Goal: Find specific page/section: Find specific page/section

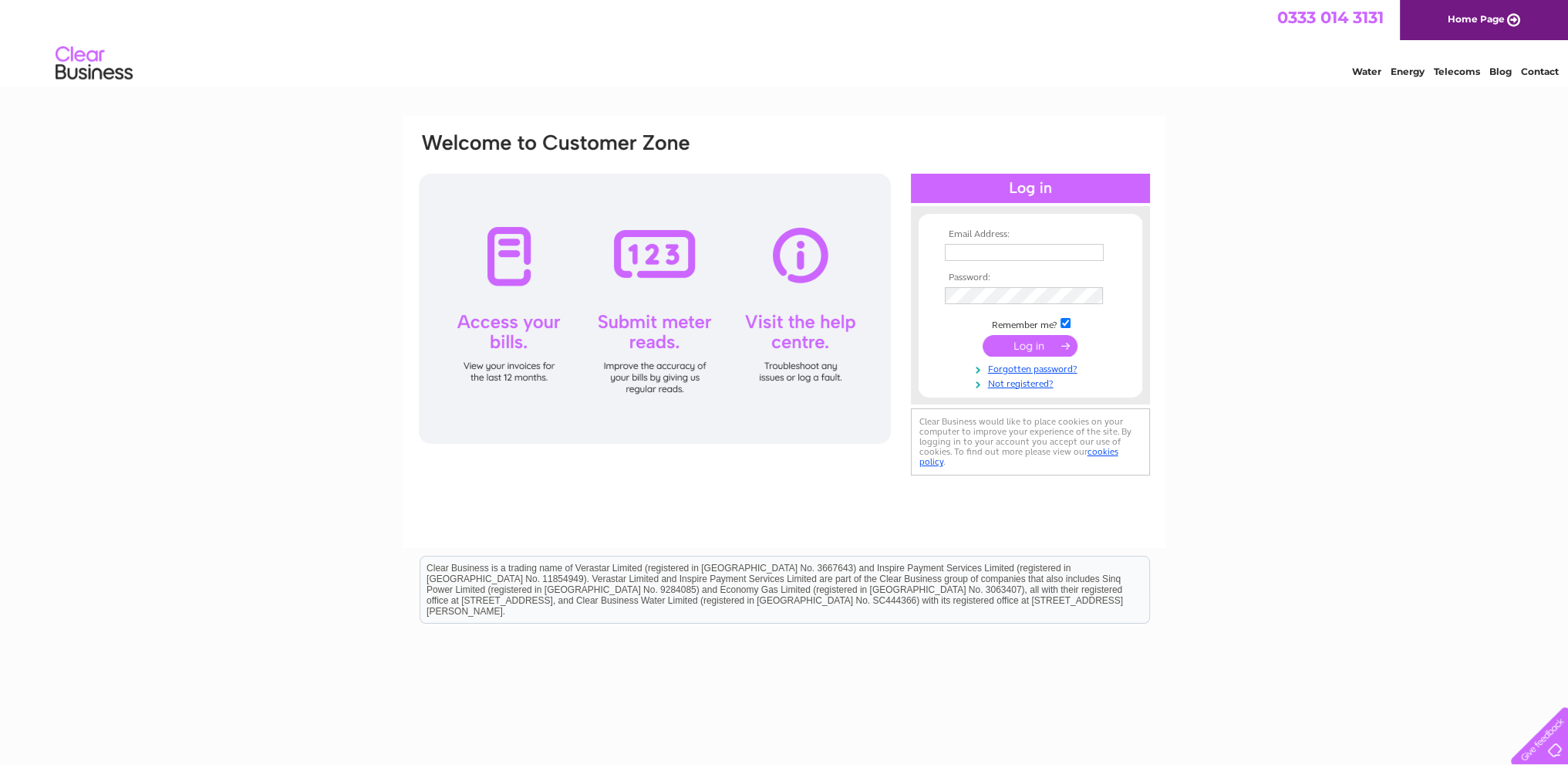
type input "[EMAIL_ADDRESS][DOMAIN_NAME]"
click at [1046, 342] on input "submit" at bounding box center [1030, 346] width 95 height 22
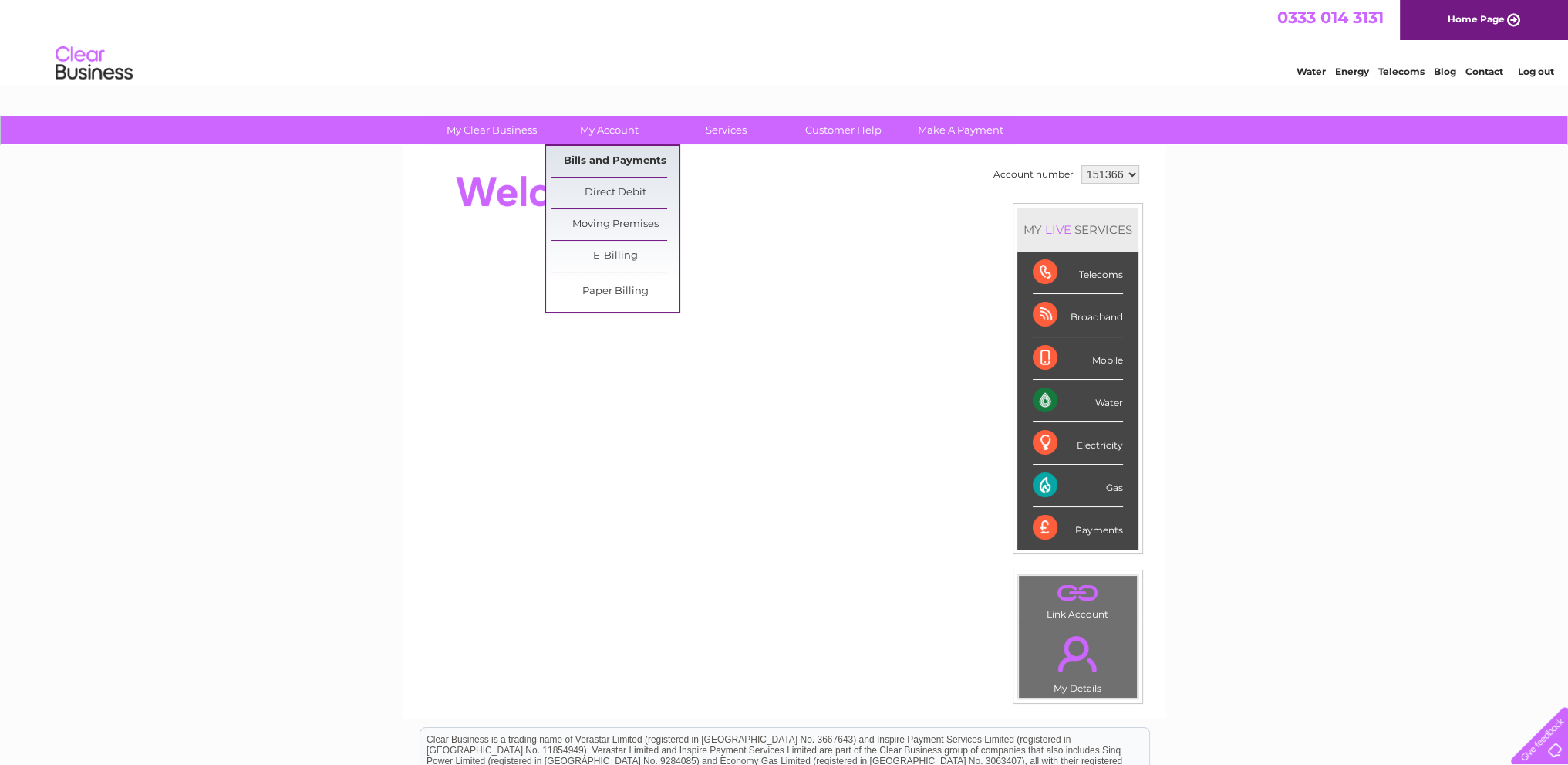
click at [623, 166] on link "Bills and Payments" at bounding box center [615, 161] width 127 height 30
click at [619, 164] on link "Bills and Payments" at bounding box center [615, 161] width 127 height 30
click at [632, 160] on link "Bills and Payments" at bounding box center [615, 161] width 127 height 30
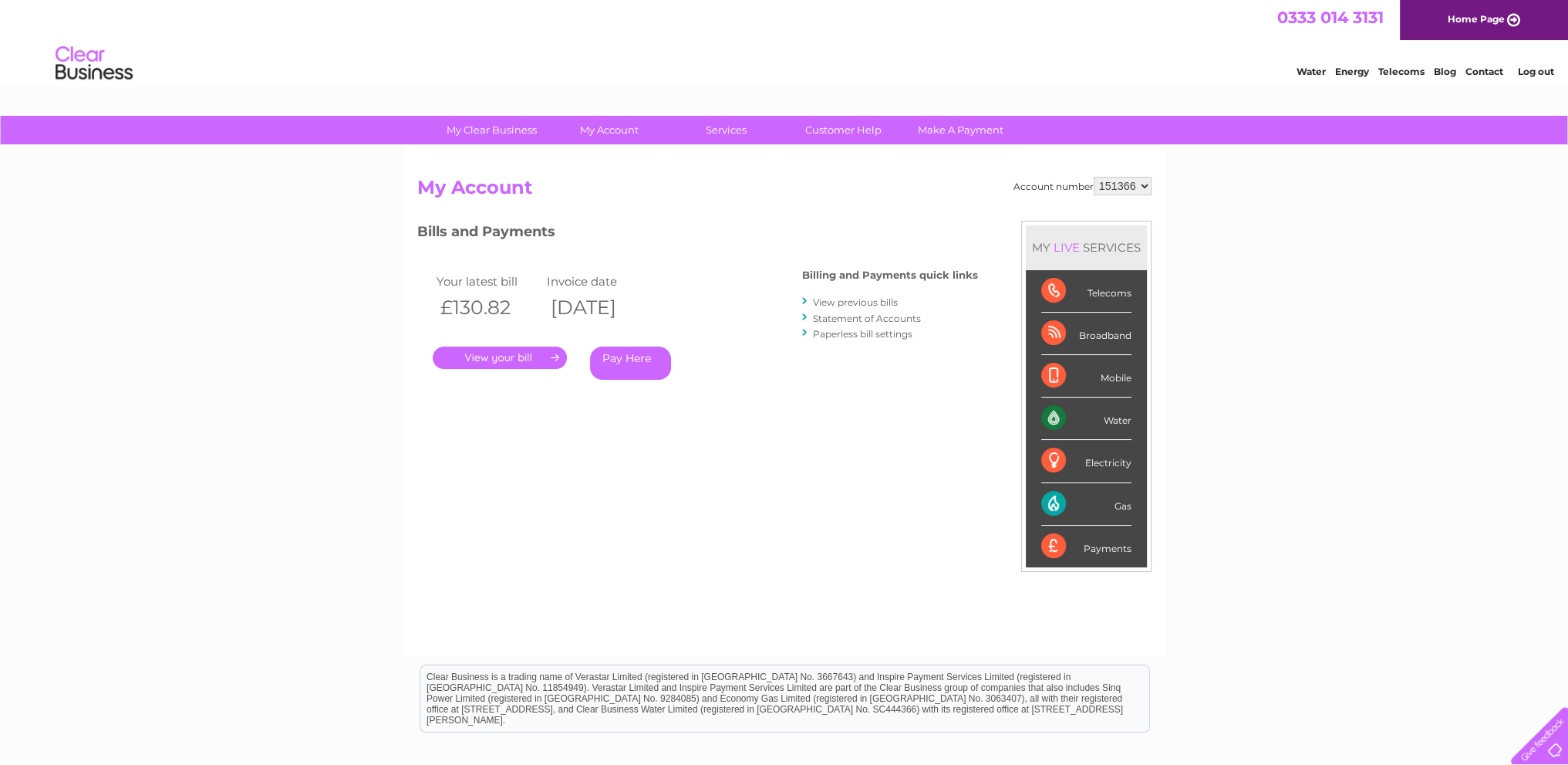
click at [494, 353] on link "." at bounding box center [500, 358] width 135 height 22
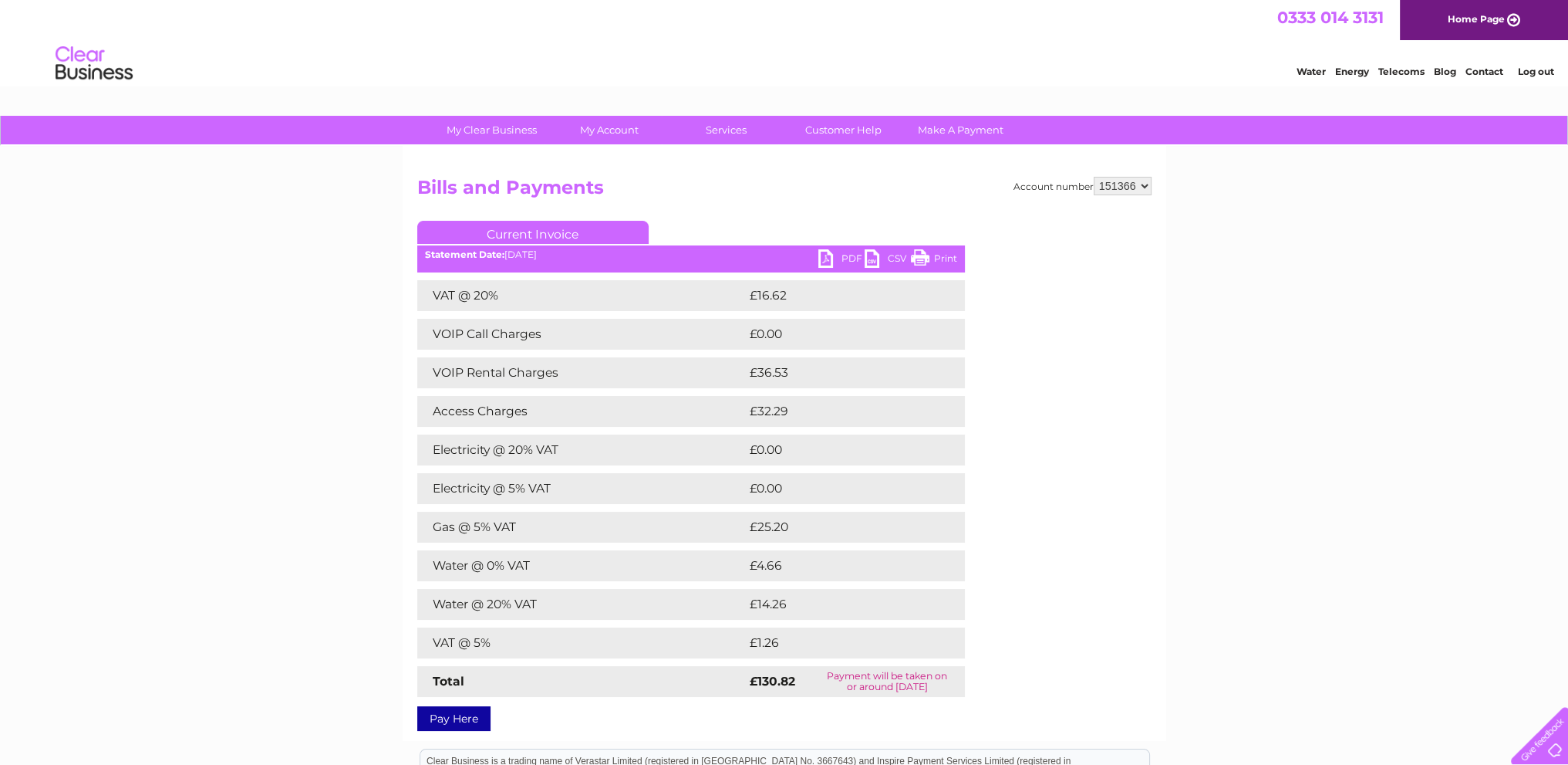
click at [820, 263] on link "PDF" at bounding box center [842, 260] width 47 height 22
